Goal: Task Accomplishment & Management: Manage account settings

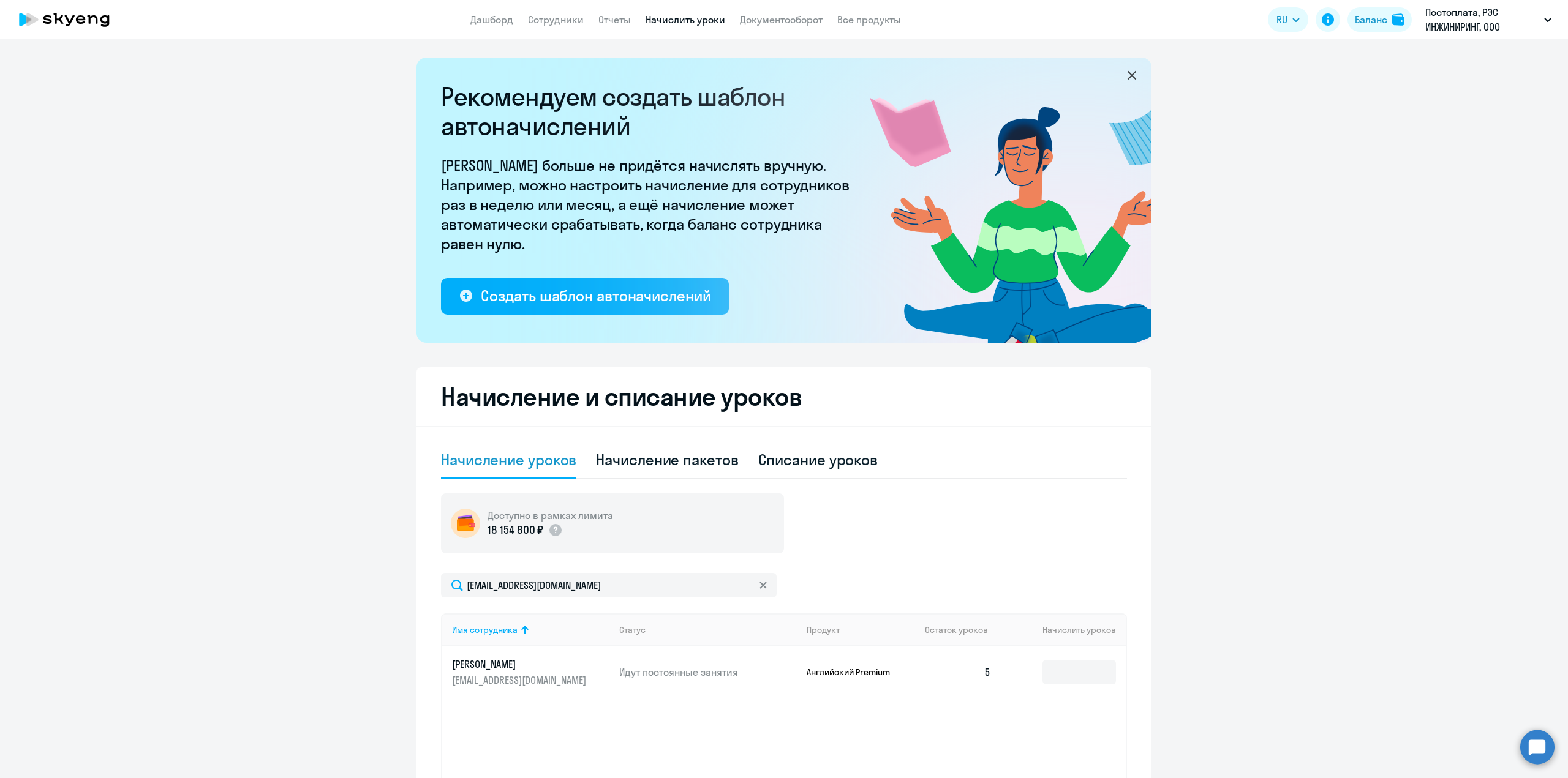
select select "10"
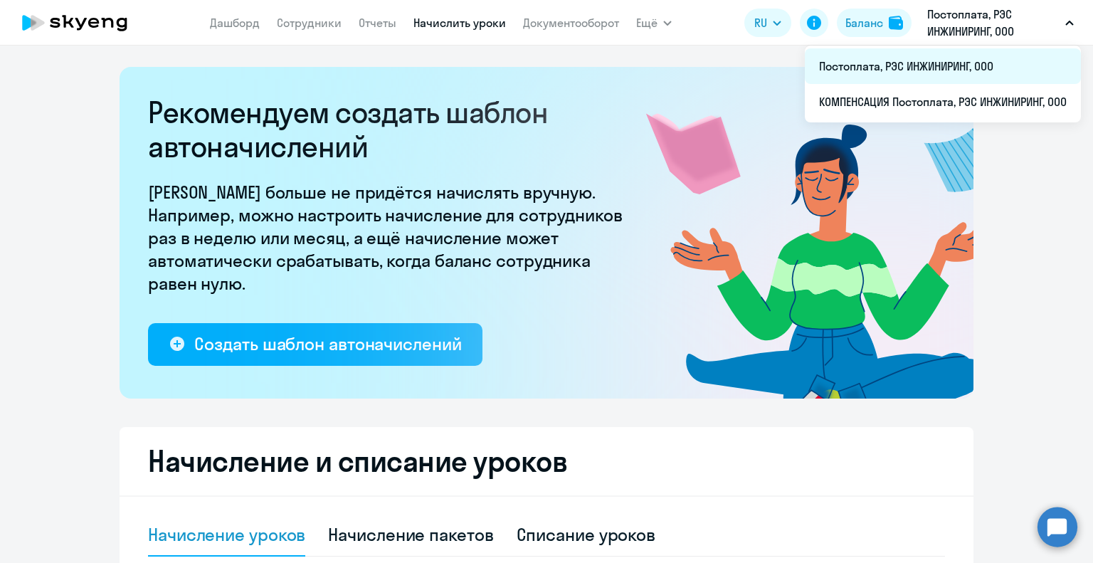
click at [904, 70] on li "Постоплата, РЭС ИНЖИНИРИНГ, ООО" at bounding box center [943, 66] width 276 height 36
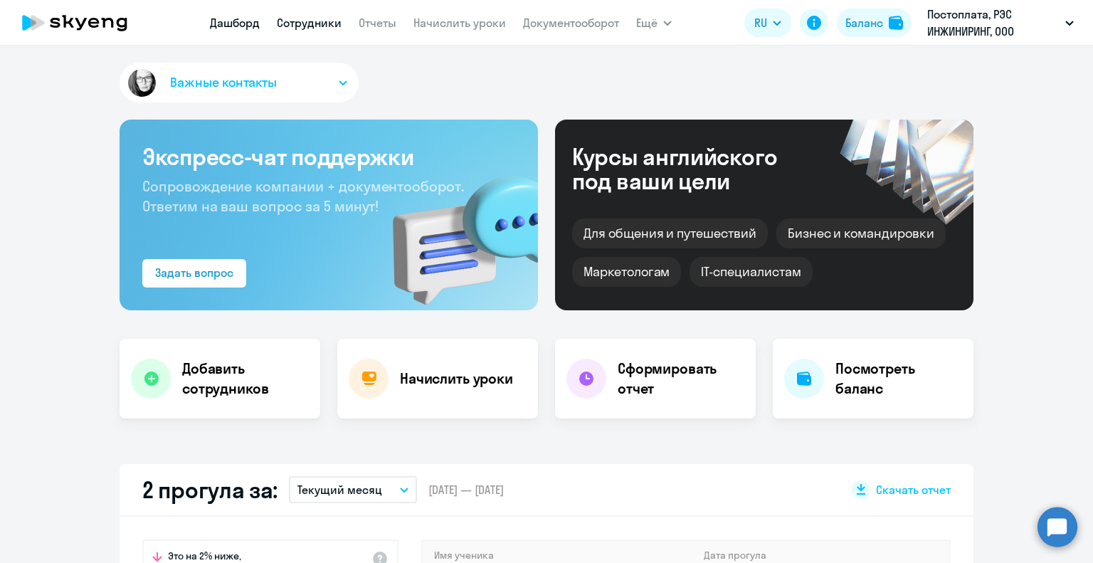
click at [297, 19] on link "Сотрудники" at bounding box center [309, 23] width 65 height 14
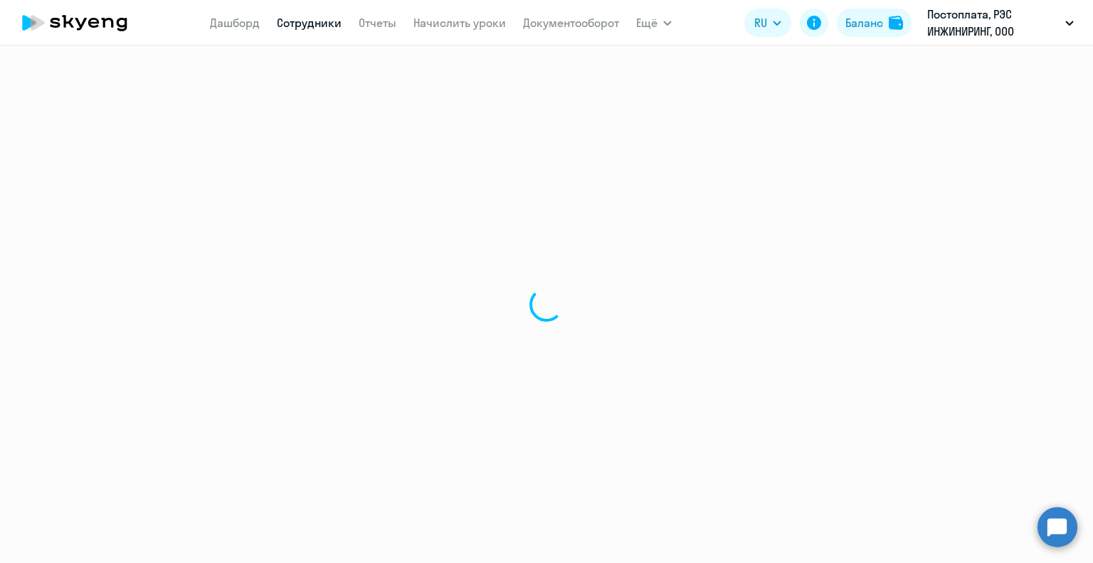
select select "30"
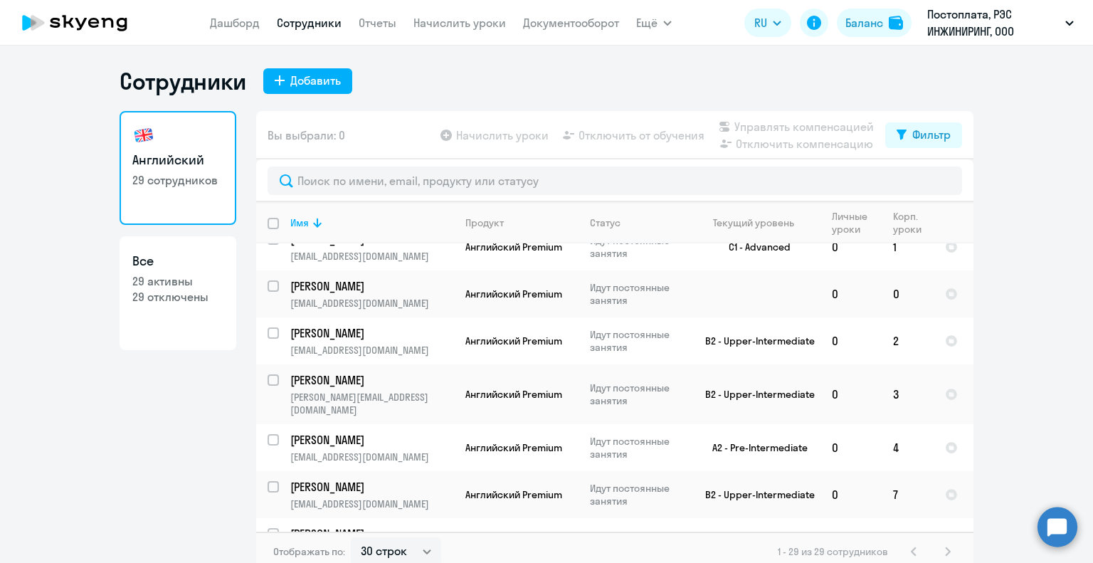
scroll to position [157, 0]
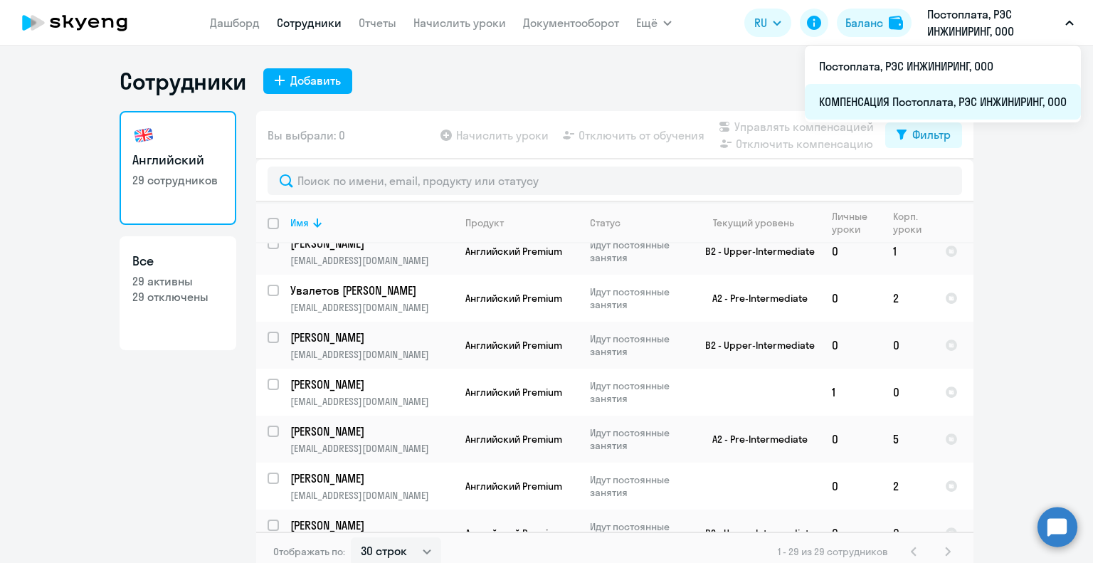
click at [918, 105] on li "КОМПЕНСАЦИЯ Постоплата, РЭС ИНЖИНИРИНГ, ООО" at bounding box center [943, 102] width 276 height 36
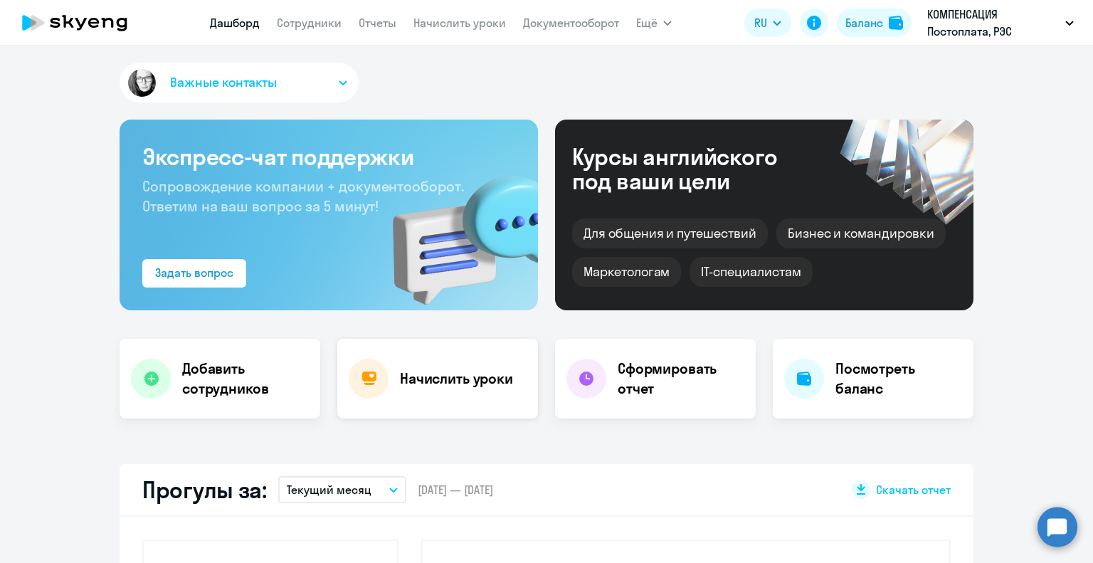
select select "30"
click at [307, 21] on link "Сотрудники" at bounding box center [309, 23] width 65 height 14
select select "30"
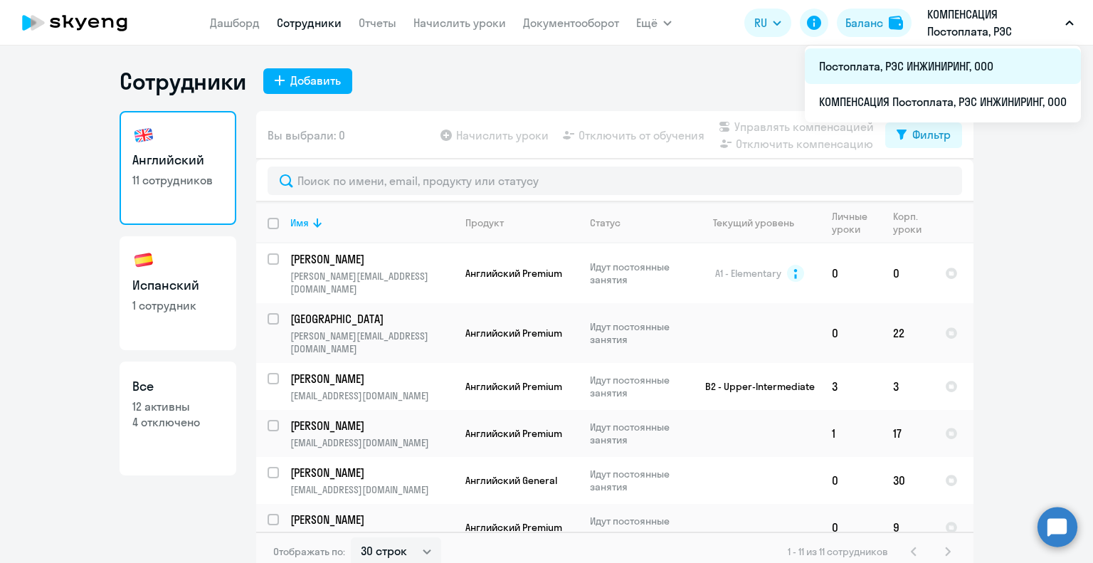
click at [920, 58] on li "Постоплата, РЭС ИНЖИНИРИНГ, ООО" at bounding box center [943, 66] width 276 height 36
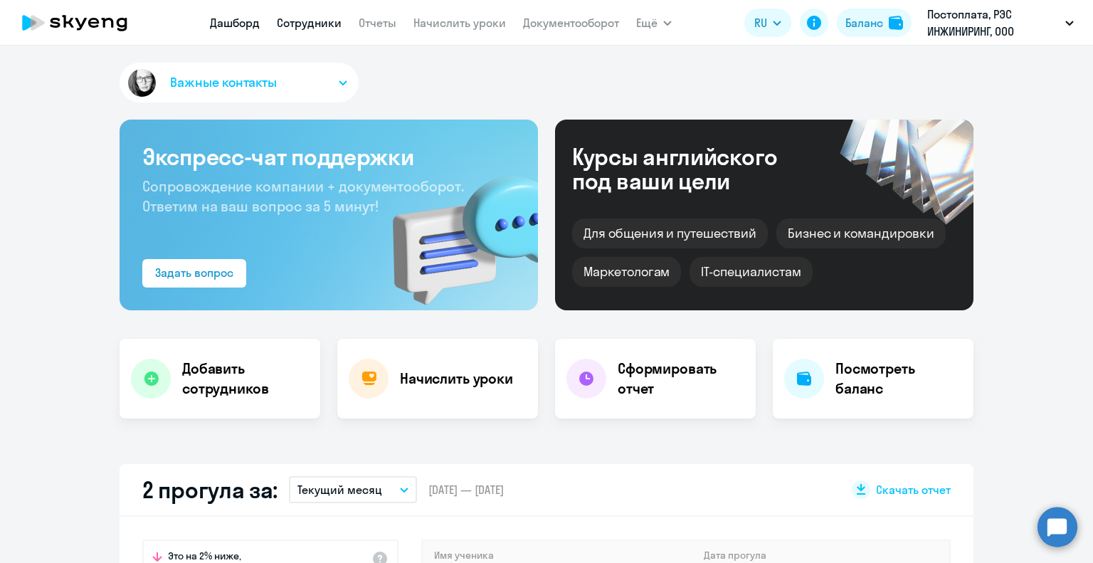
click at [317, 27] on link "Сотрудники" at bounding box center [309, 23] width 65 height 14
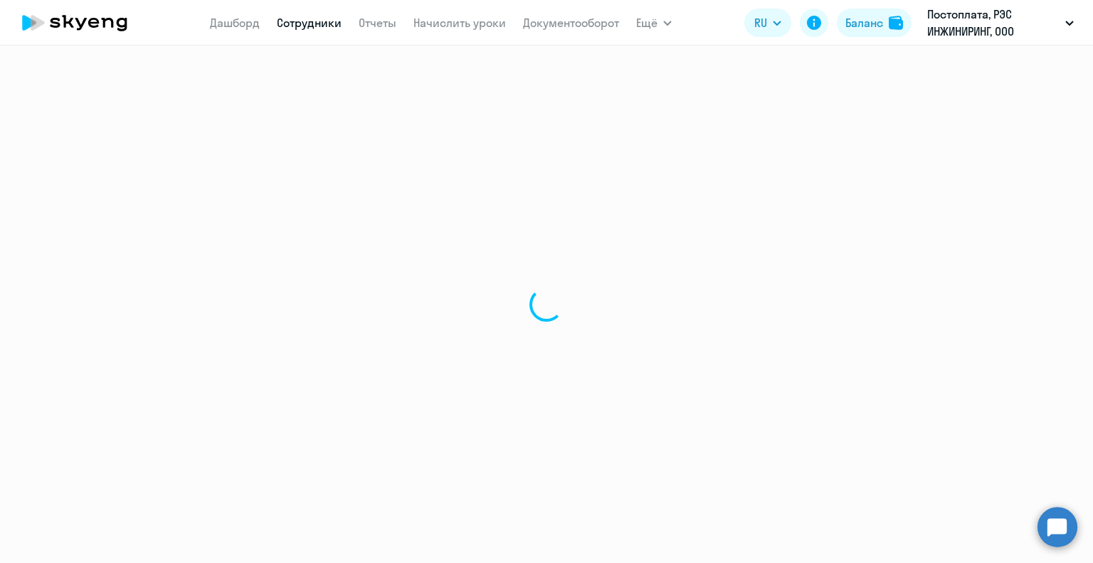
select select "30"
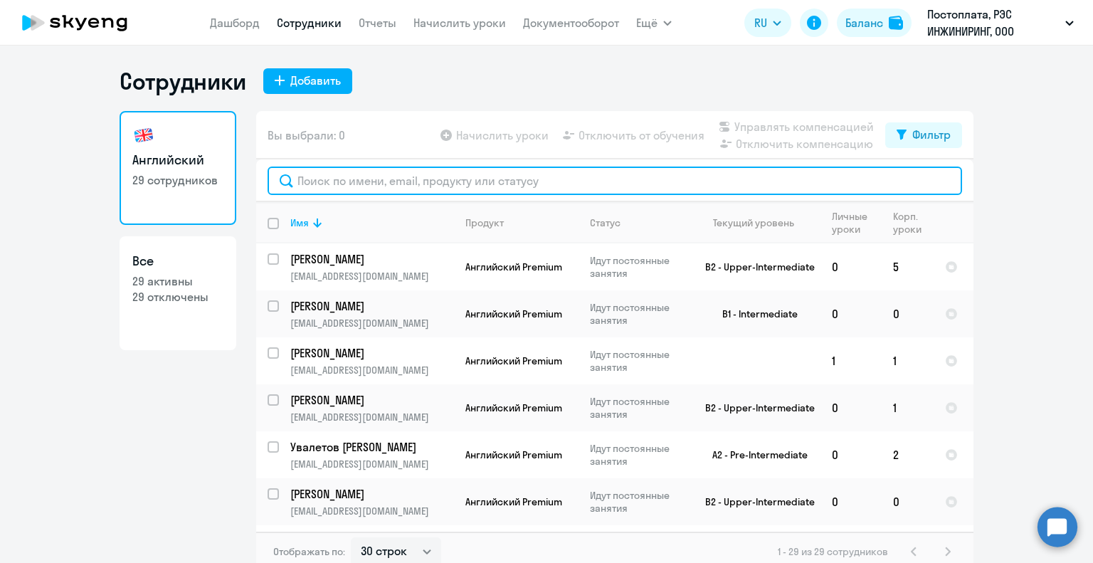
click at [417, 181] on input "text" at bounding box center [614, 180] width 694 height 28
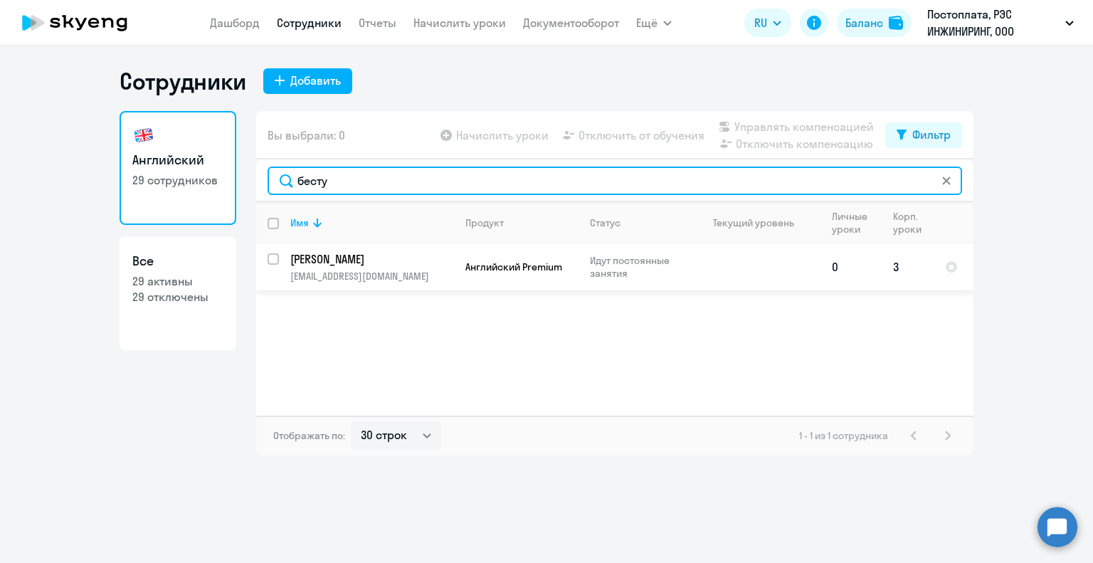
type input "бесту"
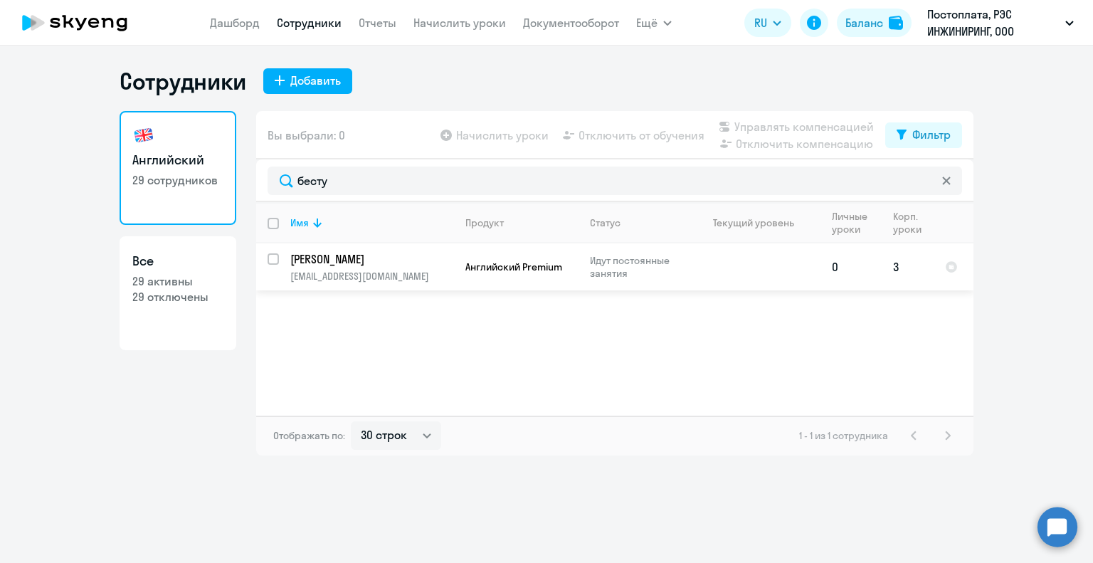
click at [273, 258] on input "select row 41390573" at bounding box center [281, 267] width 28 height 28
checkbox input "true"
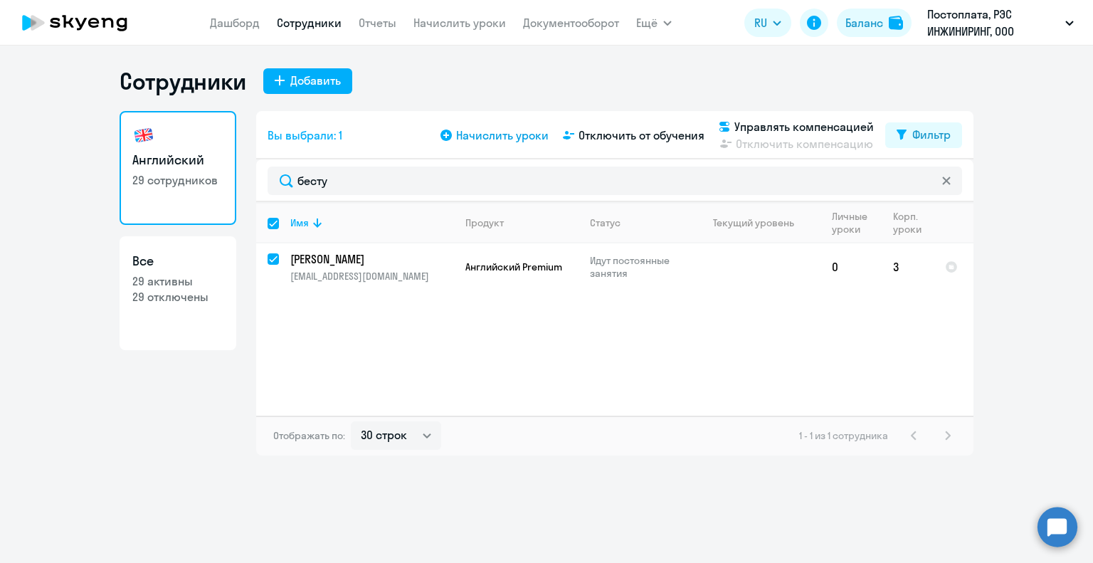
click at [506, 135] on span "Начислить уроки" at bounding box center [502, 135] width 92 height 17
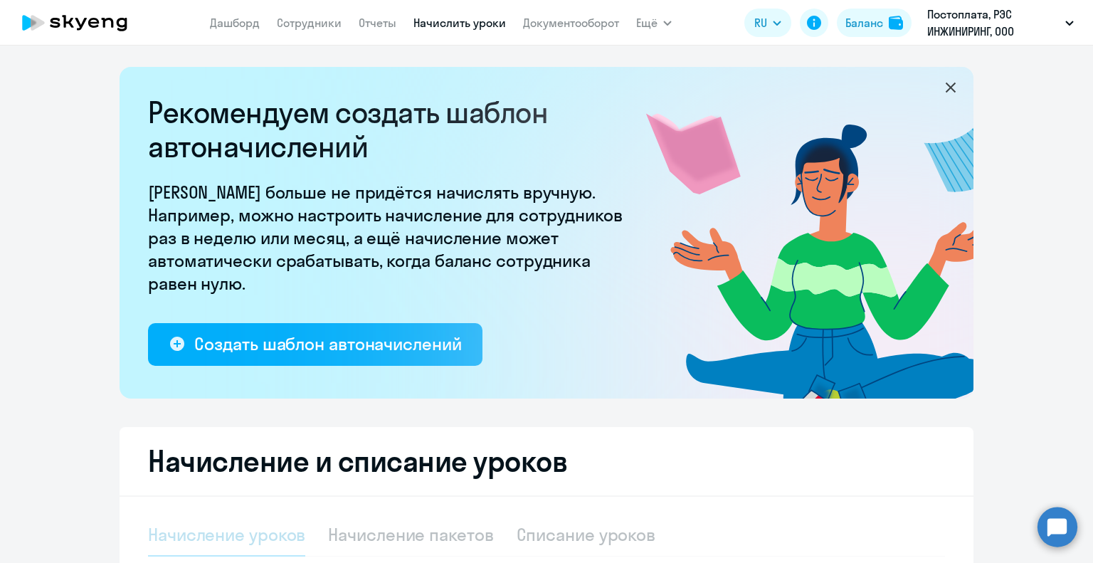
select select "10"
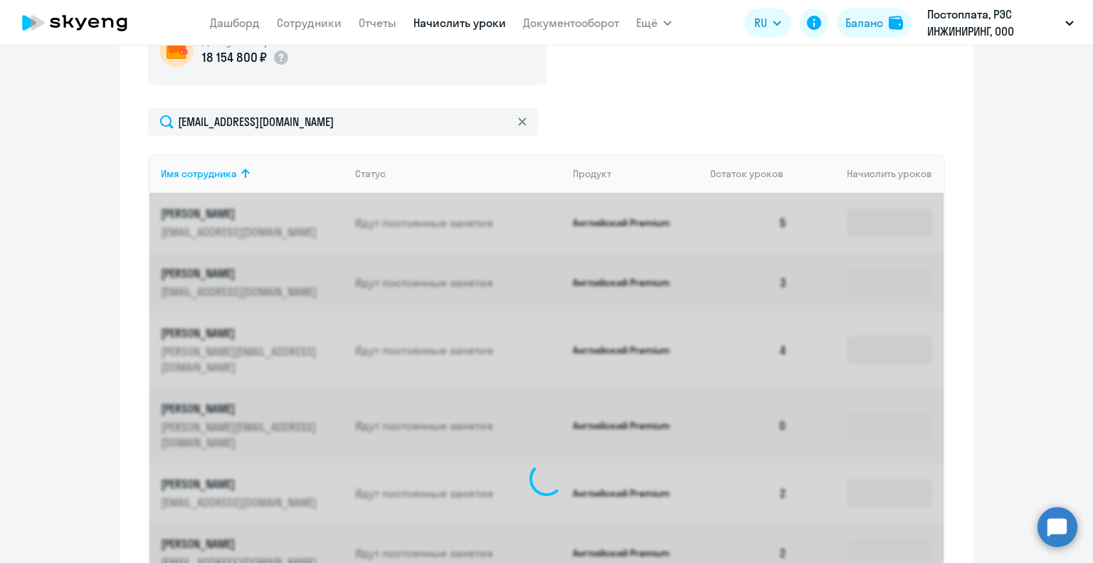
scroll to position [483, 0]
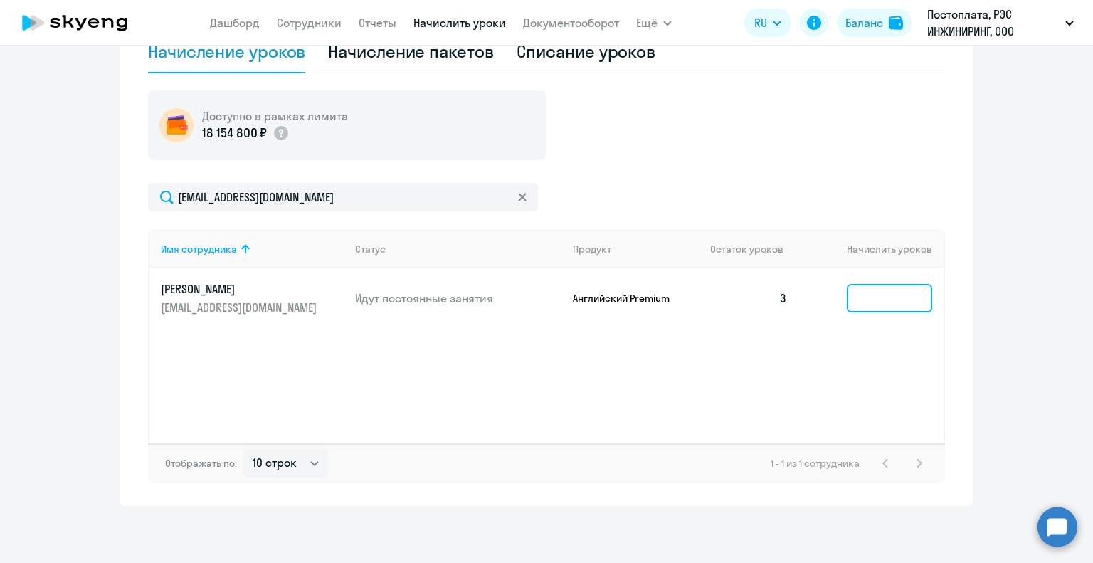
click at [882, 286] on input at bounding box center [889, 298] width 85 height 28
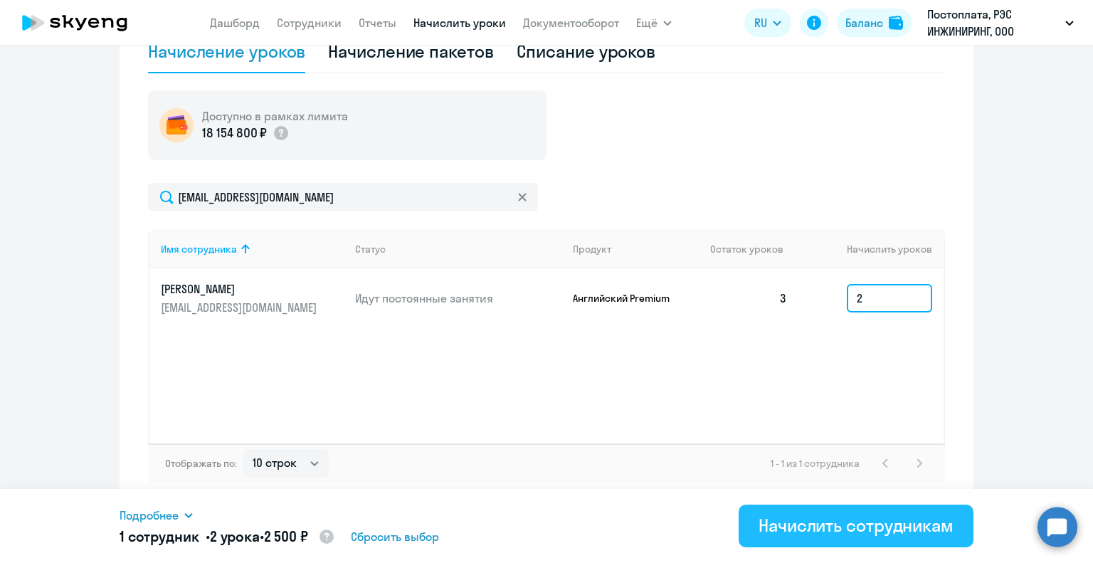
type input "2"
click at [894, 529] on div "Начислить сотрудникам" at bounding box center [855, 525] width 195 height 23
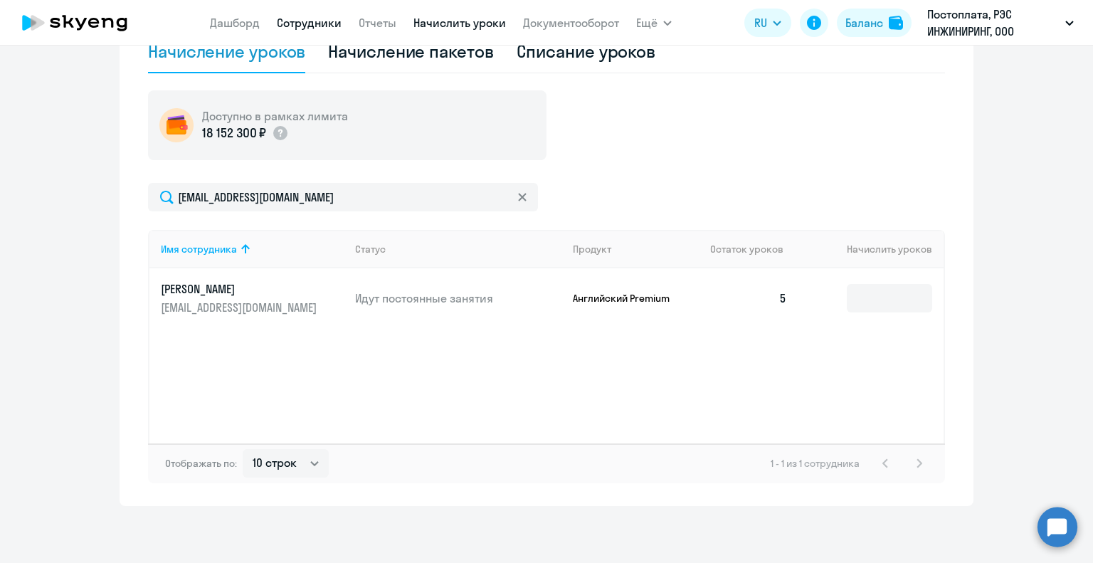
click at [300, 16] on link "Сотрудники" at bounding box center [309, 23] width 65 height 14
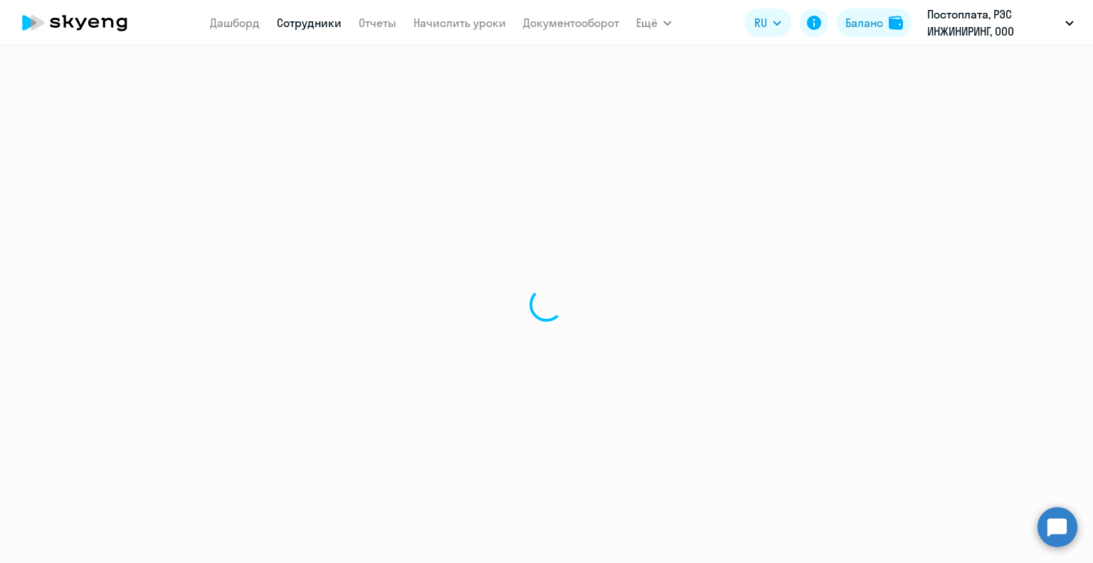
select select "30"
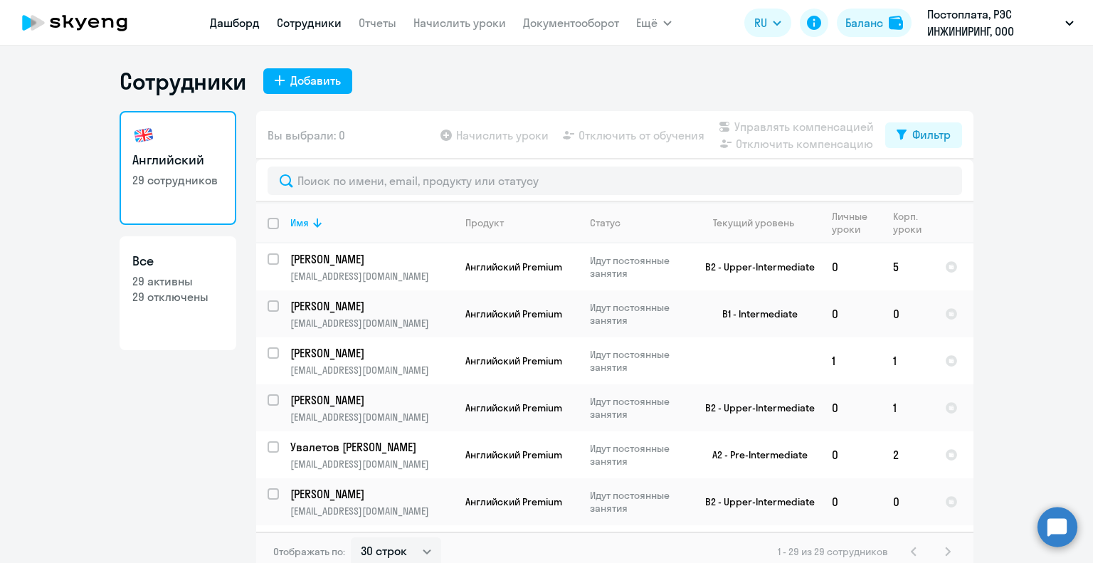
click at [222, 17] on link "Дашборд" at bounding box center [235, 23] width 50 height 14
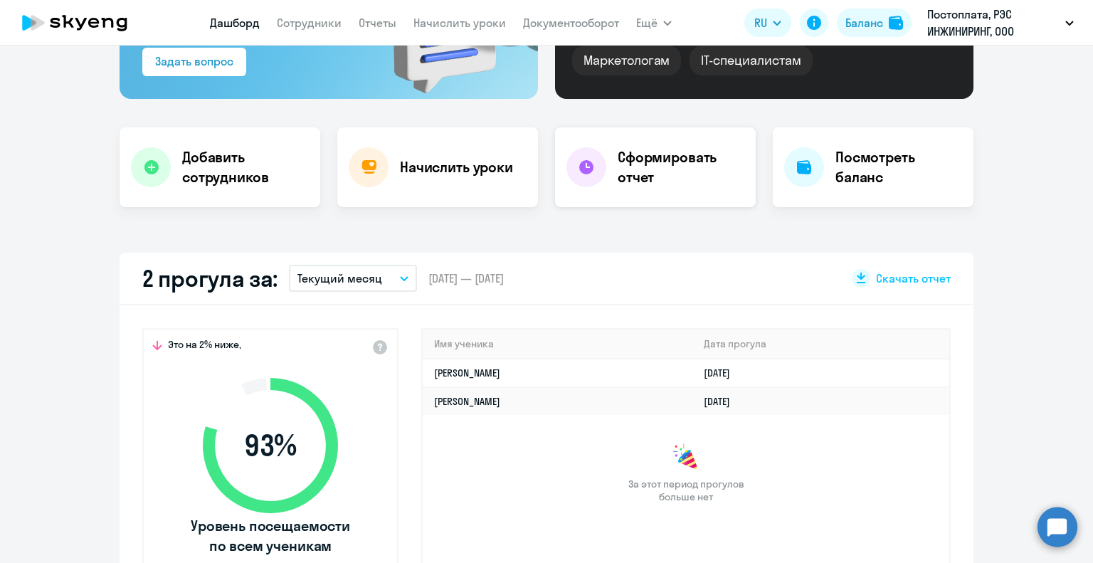
scroll to position [213, 0]
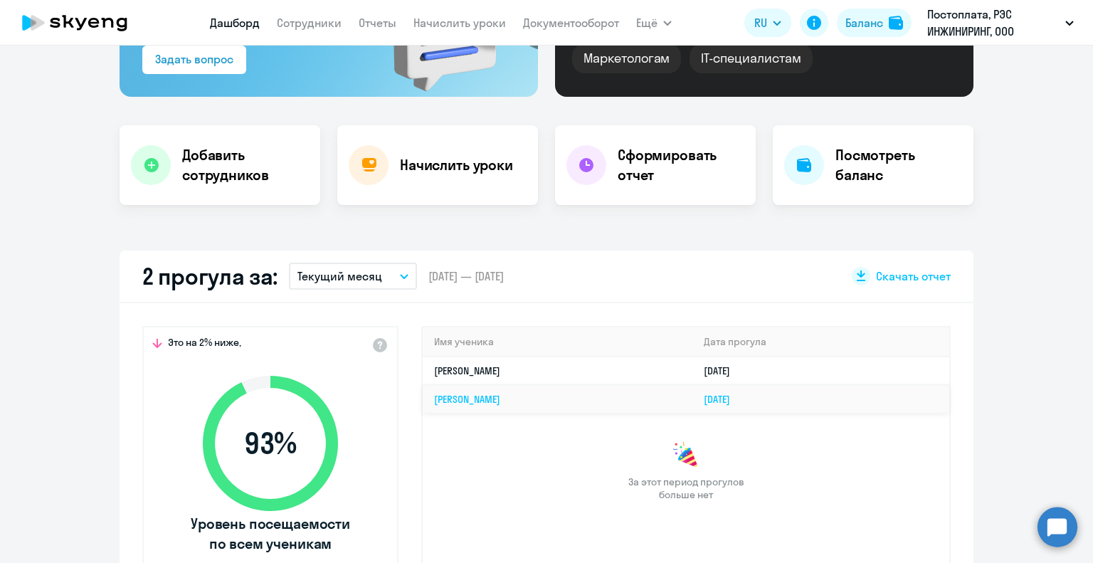
select select "30"
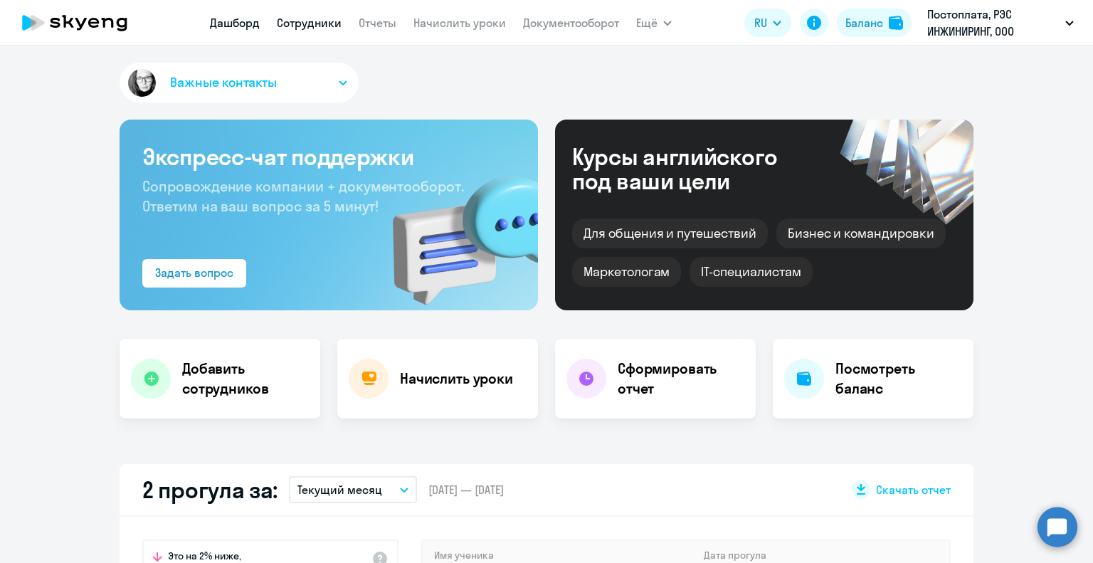
click at [322, 29] on link "Сотрудники" at bounding box center [309, 23] width 65 height 14
select select "30"
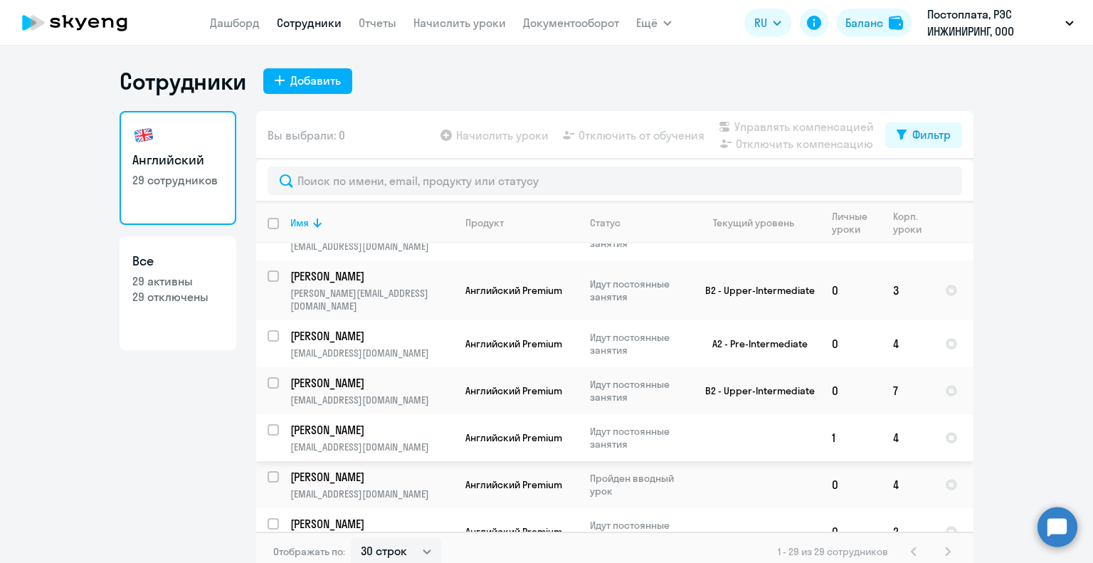
scroll to position [711, 0]
